Goal: Navigation & Orientation: Go to known website

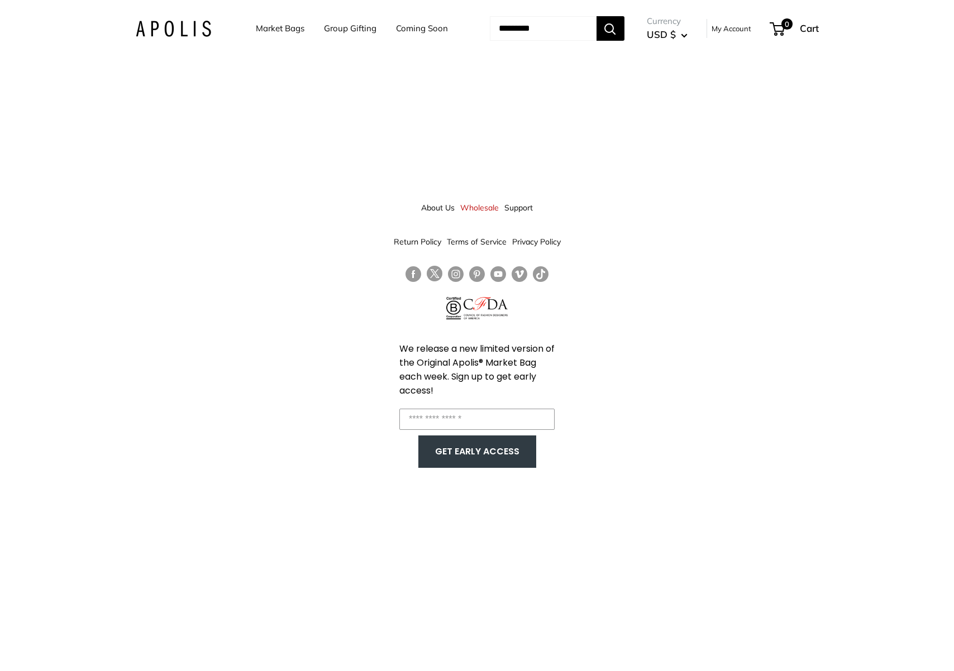
click at [467, 208] on link "Wholesale" at bounding box center [479, 208] width 39 height 20
